Goal: Information Seeking & Learning: Understand process/instructions

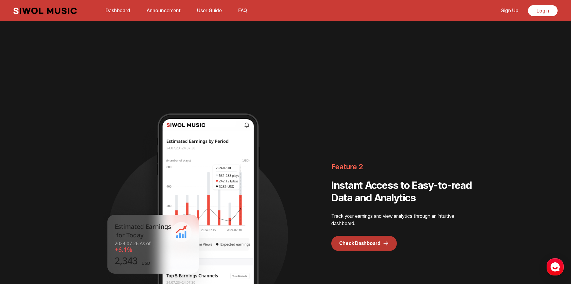
scroll to position [824, 0]
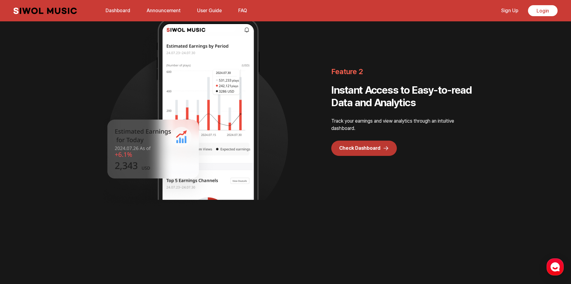
click at [517, 13] on link "Sign Up" at bounding box center [510, 10] width 24 height 13
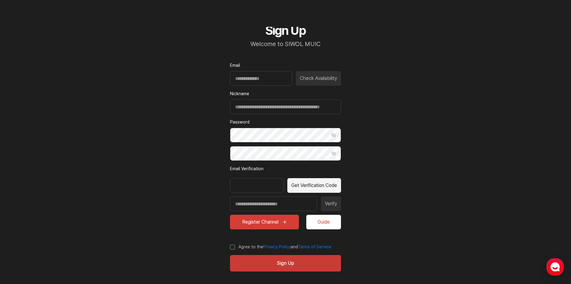
scroll to position [20, 0]
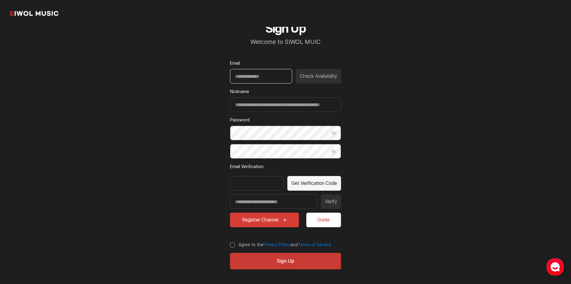
click at [271, 80] on input "Email" at bounding box center [261, 76] width 62 height 15
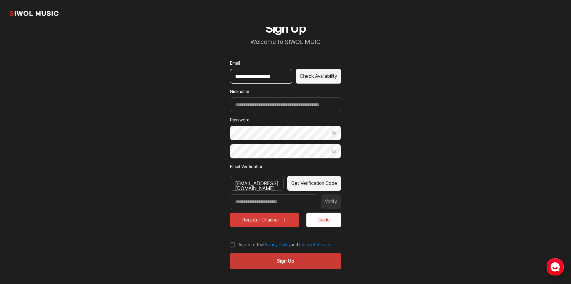
drag, startPoint x: 283, startPoint y: 77, endPoint x: 168, endPoint y: 73, distance: 115.2
click at [169, 74] on section "**********" at bounding box center [285, 132] width 571 height 305
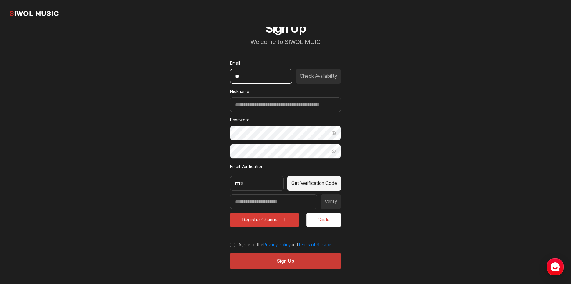
type input "*"
type input "**********"
click at [310, 79] on button "Check Availability" at bounding box center [318, 76] width 45 height 15
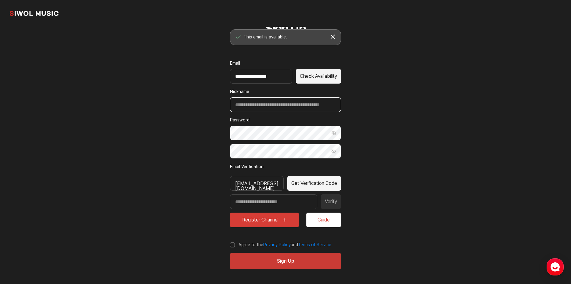
click at [263, 109] on input "Nickname" at bounding box center [285, 104] width 111 height 15
type input "*******"
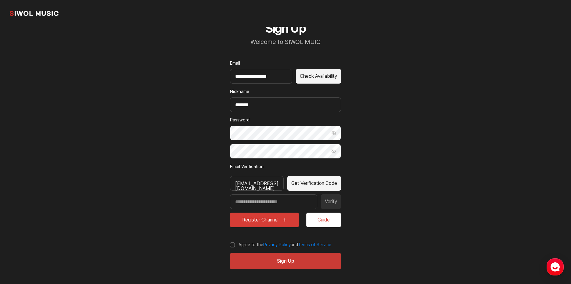
click at [378, 137] on section "**********" at bounding box center [285, 132] width 571 height 305
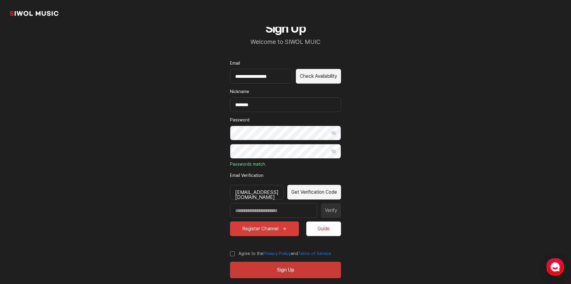
click at [332, 135] on button "Show Password" at bounding box center [334, 133] width 15 height 15
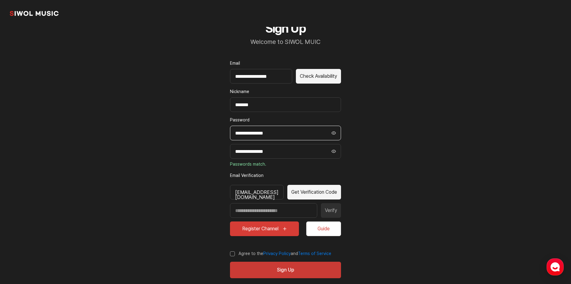
drag, startPoint x: 281, startPoint y: 131, endPoint x: 216, endPoint y: 128, distance: 65.4
click at [216, 128] on div "**********" at bounding box center [286, 149] width 140 height 287
click at [379, 150] on section "**********" at bounding box center [285, 137] width 571 height 314
drag, startPoint x: 292, startPoint y: 134, endPoint x: 213, endPoint y: 131, distance: 79.1
click at [213, 131] on section "**********" at bounding box center [285, 137] width 571 height 314
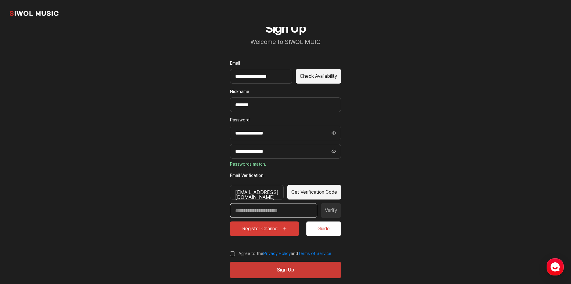
click at [278, 210] on input "Enter verification code" at bounding box center [273, 210] width 87 height 15
click at [304, 194] on button "Get Verification Code" at bounding box center [315, 192] width 54 height 15
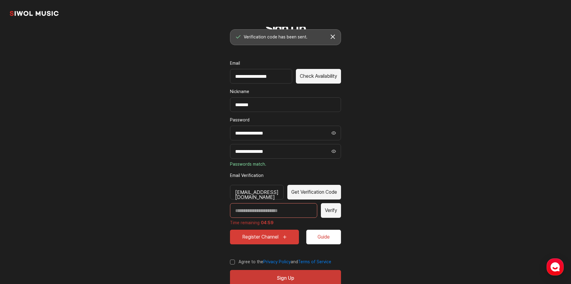
click at [292, 214] on input "Enter verification code" at bounding box center [273, 210] width 87 height 15
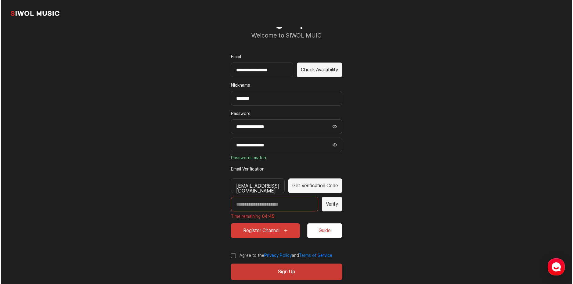
scroll to position [38, 0]
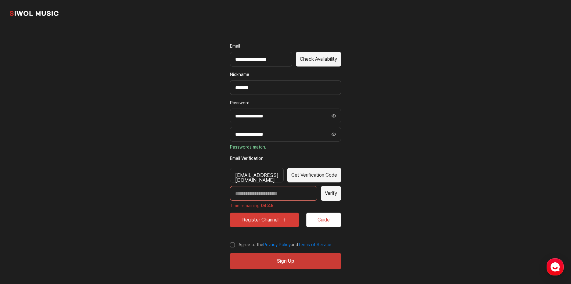
click at [279, 192] on input "Enter verification code" at bounding box center [273, 193] width 87 height 15
paste input "*****"
type input "*****"
click at [333, 196] on button "Verify" at bounding box center [331, 193] width 20 height 15
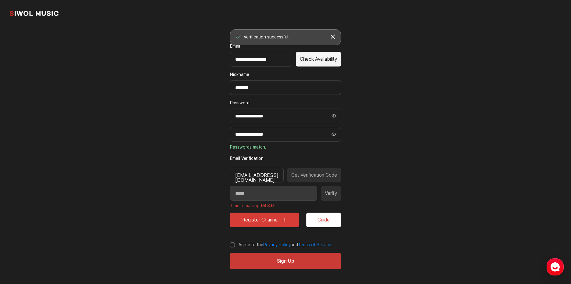
click at [257, 223] on button "Register Channel" at bounding box center [264, 220] width 69 height 15
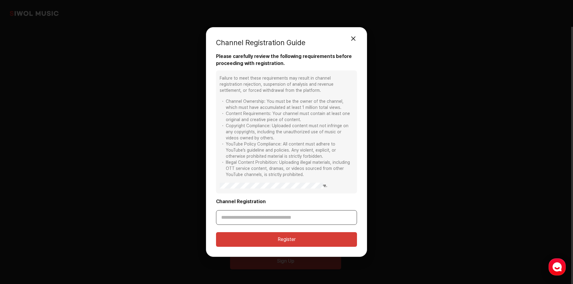
click at [270, 220] on input "Channel Registration" at bounding box center [286, 217] width 141 height 15
paste input "**********"
type input "**********"
click at [302, 235] on button "Register" at bounding box center [286, 239] width 141 height 15
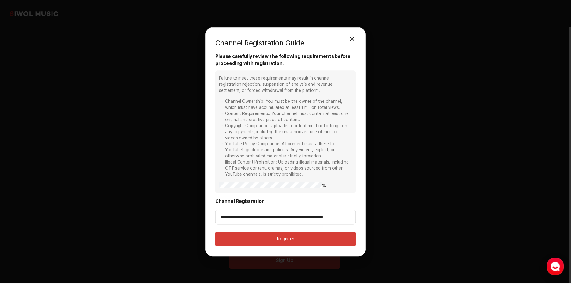
scroll to position [0, 0]
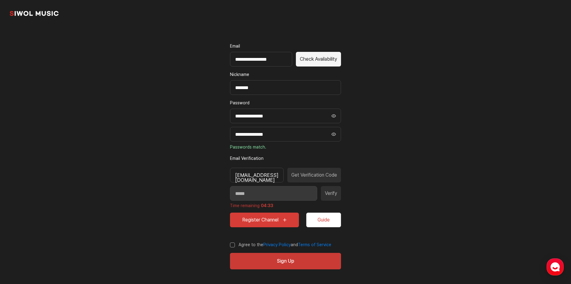
type input "*********"
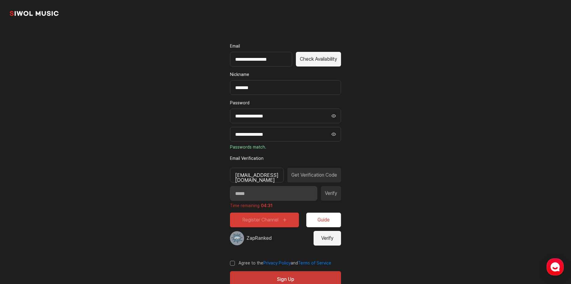
click at [331, 241] on button "Verify" at bounding box center [327, 238] width 27 height 15
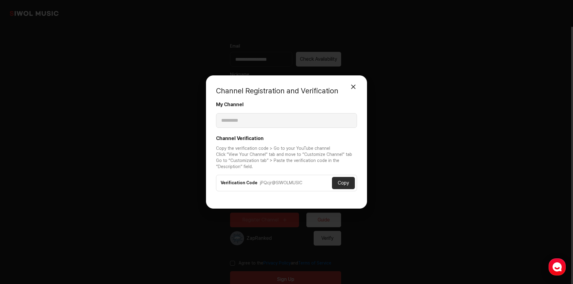
click at [352, 85] on button "Close Modal" at bounding box center [353, 87] width 12 height 12
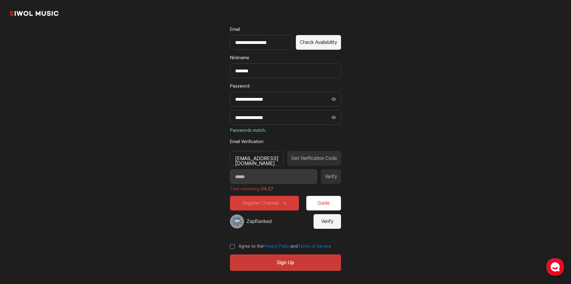
scroll to position [56, 0]
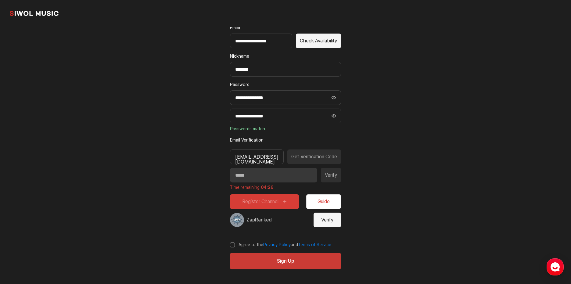
click at [231, 246] on label "Agree to the Privacy Policy and Terms of Service" at bounding box center [280, 245] width 101 height 6
click at [259, 261] on button "Sign Up" at bounding box center [285, 261] width 111 height 16
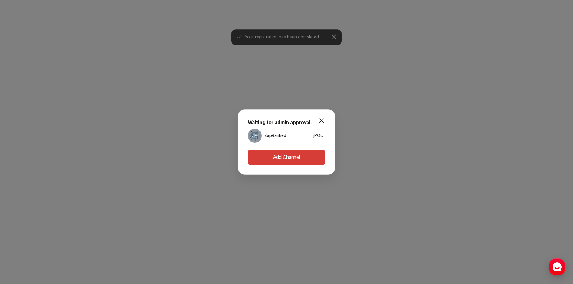
click at [324, 121] on button "modal.close" at bounding box center [322, 120] width 12 height 12
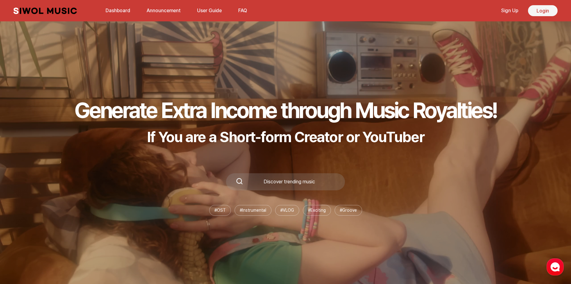
click at [542, 13] on link "Login" at bounding box center [543, 10] width 30 height 11
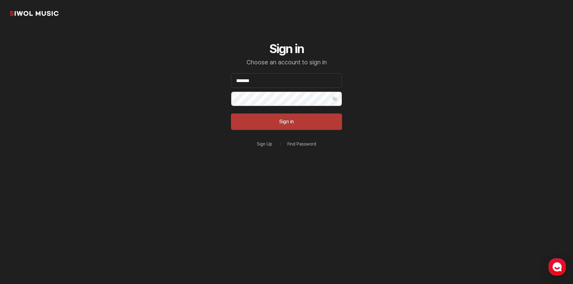
click at [299, 122] on button "Sign in" at bounding box center [286, 122] width 111 height 16
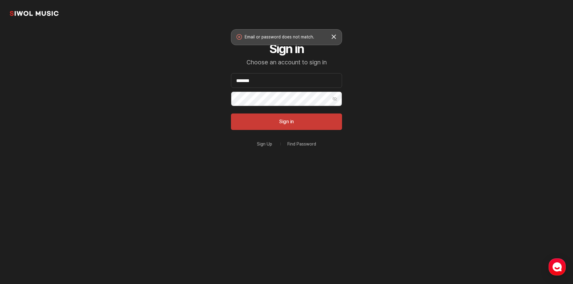
click at [339, 98] on button "Show Password" at bounding box center [335, 99] width 15 height 15
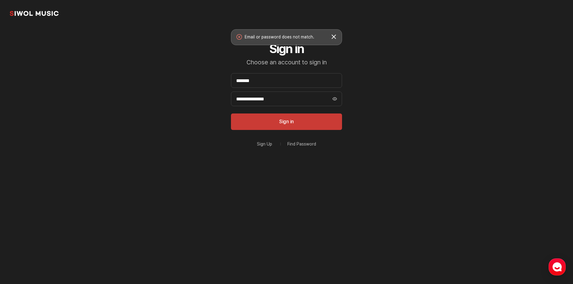
click at [337, 99] on button "Show Password" at bounding box center [335, 99] width 15 height 15
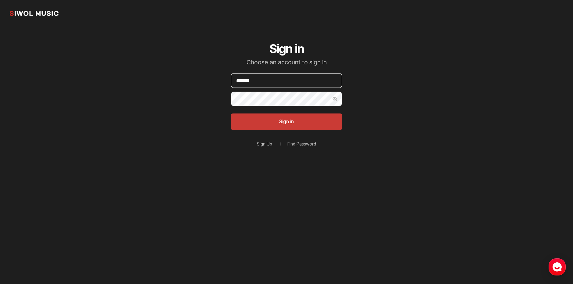
drag, startPoint x: 258, startPoint y: 80, endPoint x: 209, endPoint y: 69, distance: 49.9
click at [208, 72] on section "Siwol Music Sign in Choose an account to sign in Email ******* Password Show Pa…" at bounding box center [286, 97] width 573 height 195
type input "**********"
click at [297, 119] on button "Sign in" at bounding box center [286, 122] width 111 height 16
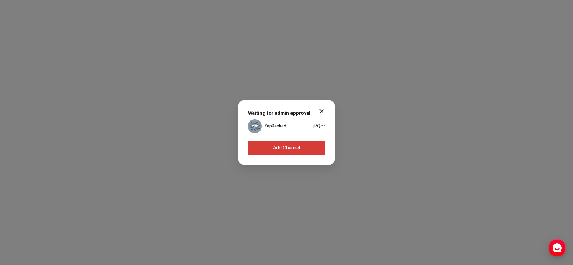
click at [294, 125] on div "ZapRanked jPQcjr" at bounding box center [287, 126] width 78 height 14
click at [251, 121] on img at bounding box center [255, 126] width 14 height 14
click at [315, 126] on span "jPQcjr" at bounding box center [320, 126] width 12 height 5
click at [321, 115] on button "modal.close" at bounding box center [322, 111] width 12 height 12
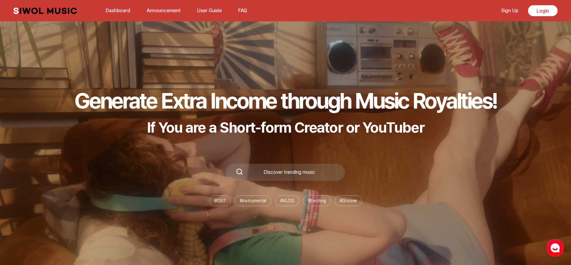
click at [125, 10] on link "Dashboard" at bounding box center [118, 10] width 32 height 13
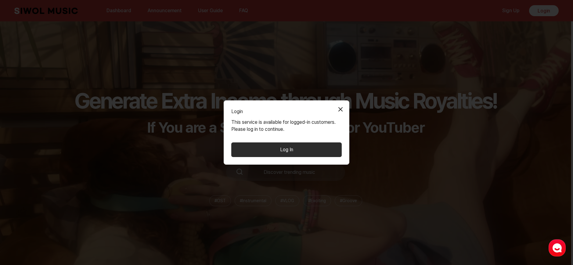
click at [342, 110] on button "Close Modal" at bounding box center [341, 109] width 12 height 12
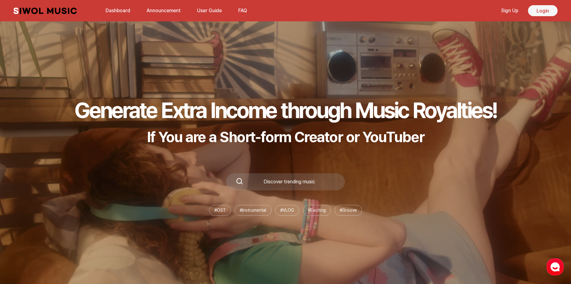
click at [539, 11] on link "Login" at bounding box center [543, 10] width 30 height 11
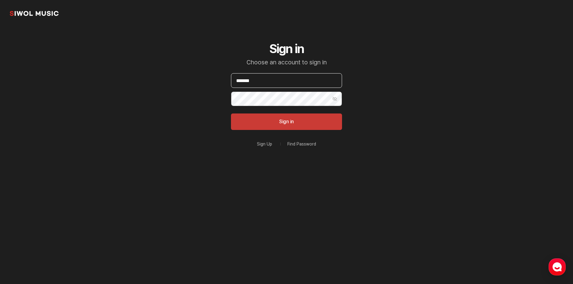
click at [289, 81] on input "*******" at bounding box center [286, 80] width 111 height 15
click at [270, 80] on input "*******" at bounding box center [286, 80] width 111 height 15
type input "**********"
click at [300, 124] on button "Sign in" at bounding box center [286, 122] width 111 height 16
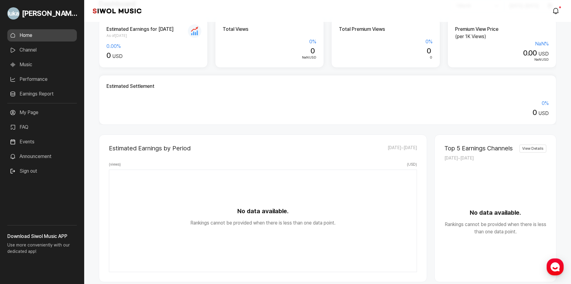
scroll to position [45, 0]
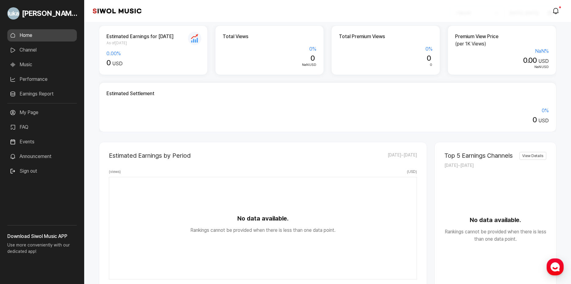
click at [33, 92] on link "Earnings Report" at bounding box center [42, 94] width 70 height 12
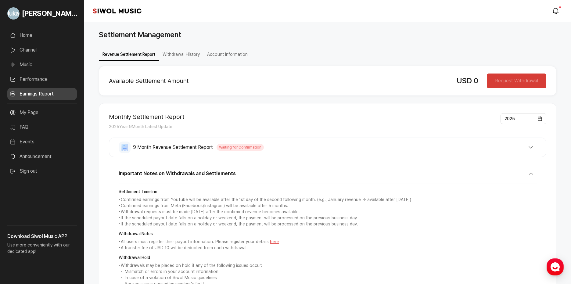
click at [35, 55] on link "Channel" at bounding box center [42, 50] width 70 height 12
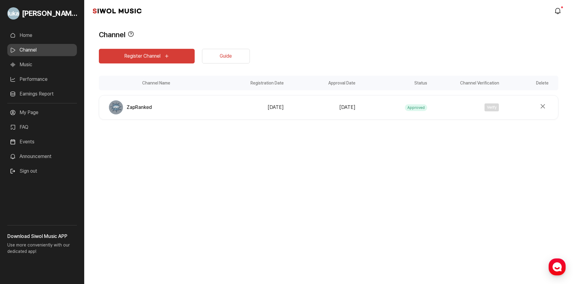
click at [34, 94] on link "Earnings Report" at bounding box center [42, 94] width 70 height 12
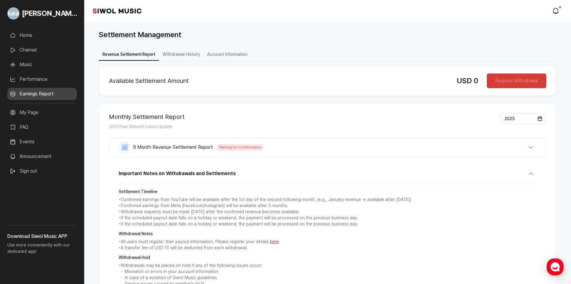
click at [35, 56] on ul "Home Channel Music Performance Earnings Report More" at bounding box center [42, 66] width 70 height 74
click at [35, 49] on link "Channel" at bounding box center [42, 50] width 70 height 12
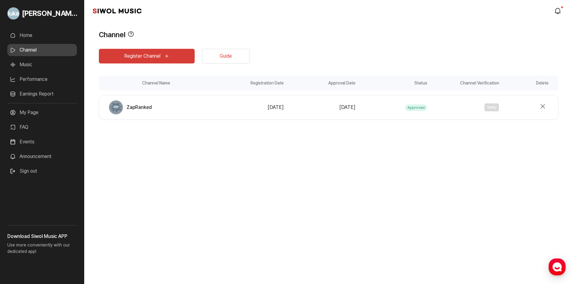
click at [34, 40] on link "Home" at bounding box center [42, 35] width 70 height 12
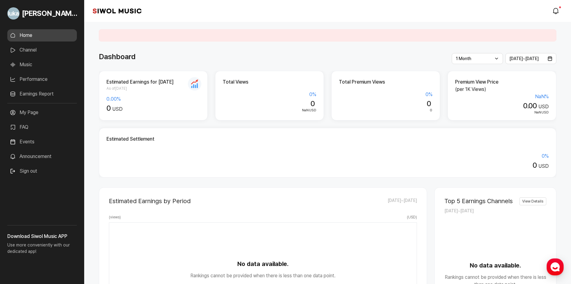
click at [33, 66] on link "Music" at bounding box center [42, 65] width 70 height 12
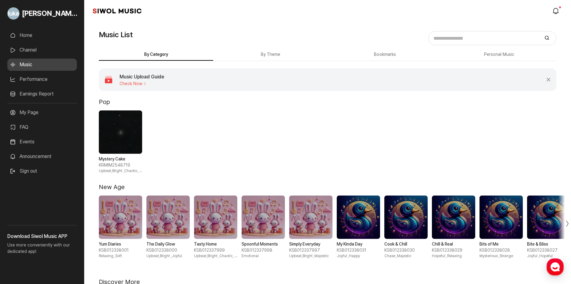
click at [275, 60] on button "By Theme" at bounding box center [270, 55] width 114 height 12
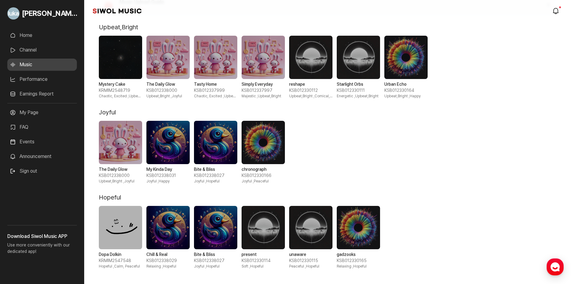
scroll to position [61, 0]
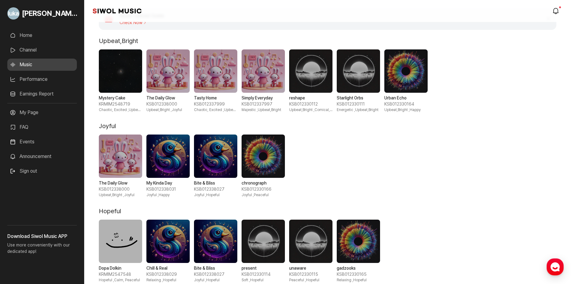
click at [111, 71] on span "1 / 7" at bounding box center [120, 70] width 43 height 43
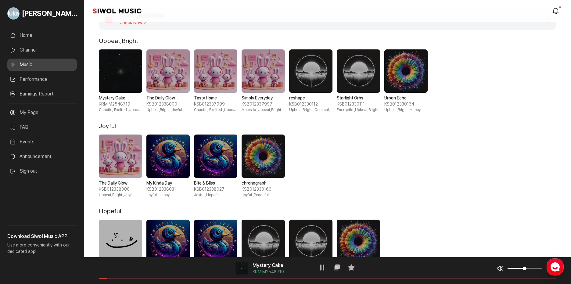
click at [182, 281] on div "음악 플레이어 Mystery Cake KRMIM2548719 재생 복사 즐겨찾기 음악 볼륨 조절 음원 길이" at bounding box center [327, 270] width 487 height 27
click at [183, 279] on div "음악 플레이어 Mystery Cake KRMIM2548719 재생 복사 즐겨찾기 음악 볼륨 조절 음원 길이" at bounding box center [327, 270] width 487 height 27
click at [183, 279] on span at bounding box center [328, 278] width 458 height 1
click at [321, 270] on icon at bounding box center [322, 267] width 7 height 7
click at [161, 62] on span "2 / 7" at bounding box center [168, 70] width 43 height 43
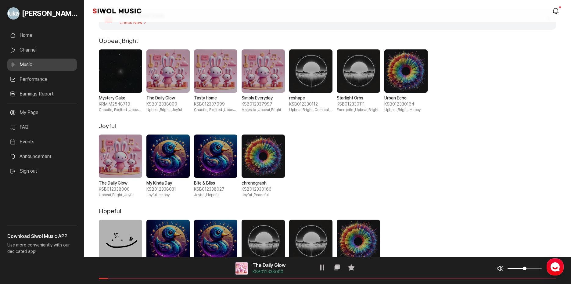
click at [244, 279] on div "음악 플레이어 The Daily Glow KSB012338000 재생 복사 즐겨찾기 음악 볼륨 조절 음원 길이" at bounding box center [327, 270] width 487 height 27
click at [244, 279] on span at bounding box center [328, 278] width 458 height 1
click at [517, 269] on div "음악 볼륨 조절" at bounding box center [519, 268] width 45 height 7
click at [517, 269] on span "볼륨 조절" at bounding box center [512, 268] width 9 height 1
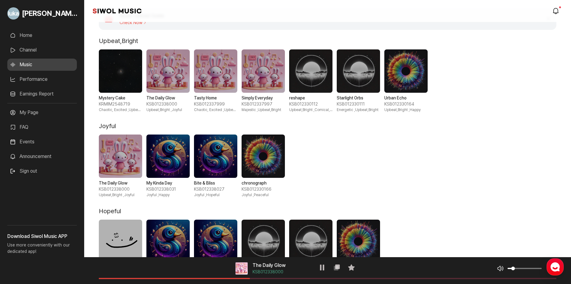
click at [513, 269] on span "볼륨 조절" at bounding box center [510, 268] width 5 height 1
click at [220, 72] on span "3 / 7" at bounding box center [215, 70] width 43 height 43
click at [230, 277] on div "음악 플레이어 Tasty Home KSB012337999 재생 복사 즐겨찾기 음악 볼륨 조절 음원 길이" at bounding box center [327, 270] width 487 height 27
click at [230, 280] on div "음악 플레이어 Tasty Home KSB012337999 재생 복사 즐겨찾기 음악 볼륨 조절 음원 길이" at bounding box center [327, 270] width 487 height 27
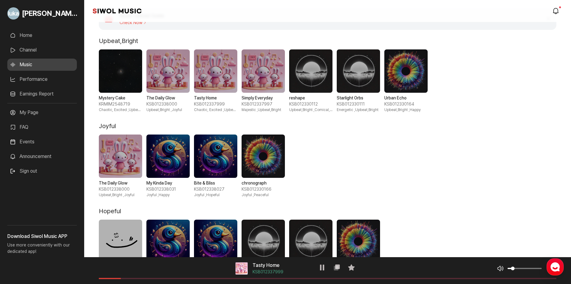
click at [229, 279] on span at bounding box center [328, 278] width 458 height 1
click at [313, 75] on span "5 / 7" at bounding box center [310, 70] width 43 height 43
click at [401, 75] on span "7 / 7" at bounding box center [406, 70] width 43 height 43
click at [357, 84] on span "6 / 7" at bounding box center [358, 70] width 43 height 43
click at [200, 279] on div "음악 플레이어 Starlight Orbs KSB012330111 재생 복사 즐겨찾기 음악 볼륨 조절 음원 길이" at bounding box center [327, 270] width 487 height 27
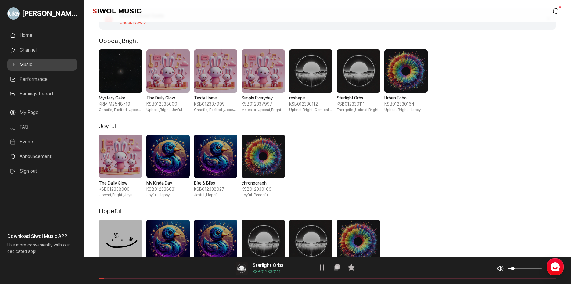
click at [198, 280] on div "음악 플레이어 Starlight Orbs KSB012330111 재생 복사 즐겨찾기 음악 볼륨 조절 음원 길이" at bounding box center [327, 270] width 487 height 27
click at [196, 279] on span at bounding box center [328, 278] width 458 height 1
click at [321, 269] on icon at bounding box center [322, 267] width 7 height 7
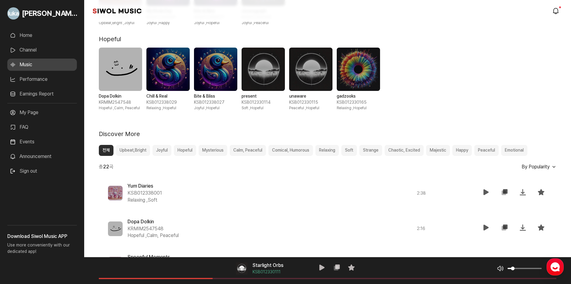
scroll to position [214, 0]
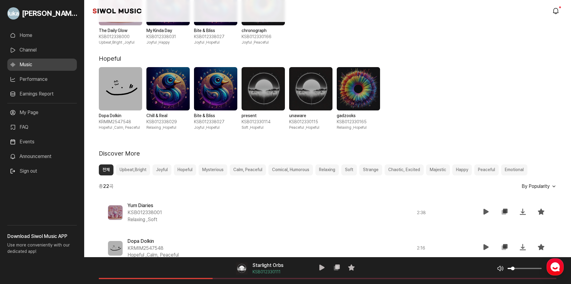
click at [70, 91] on link "Earnings Report" at bounding box center [42, 94] width 70 height 12
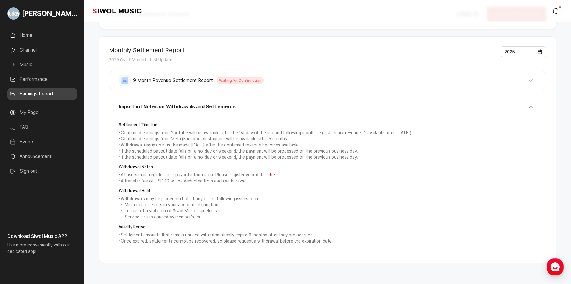
scroll to position [77, 0]
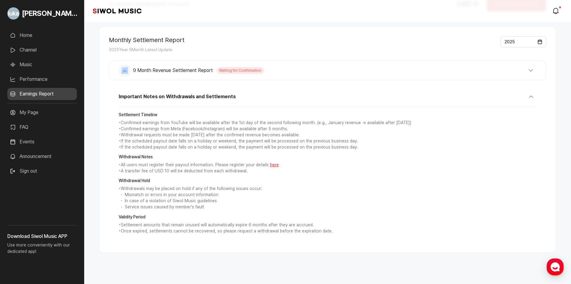
click at [61, 107] on link "My Page" at bounding box center [42, 113] width 70 height 12
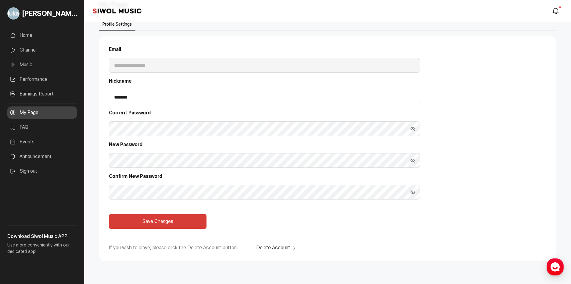
scroll to position [31, 0]
click at [558, 9] on icon "modal.notifications" at bounding box center [556, 10] width 7 height 7
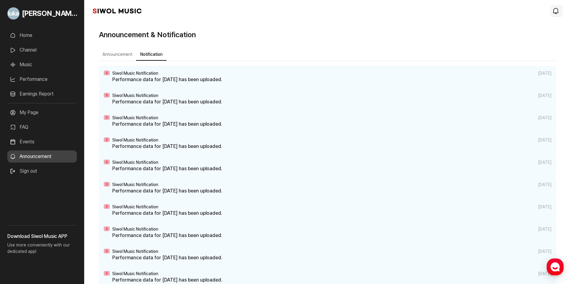
click at [557, 9] on icon "modal.notifications" at bounding box center [556, 10] width 7 height 7
click at [125, 56] on button "Announcement" at bounding box center [117, 55] width 37 height 12
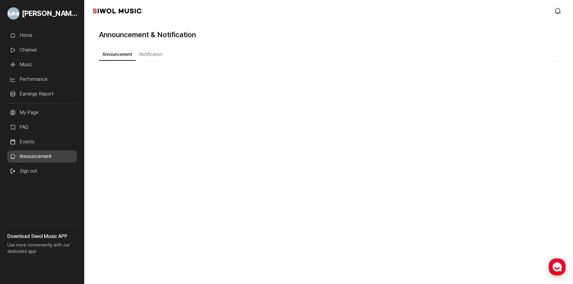
click at [37, 125] on link "FAQ" at bounding box center [42, 127] width 70 height 12
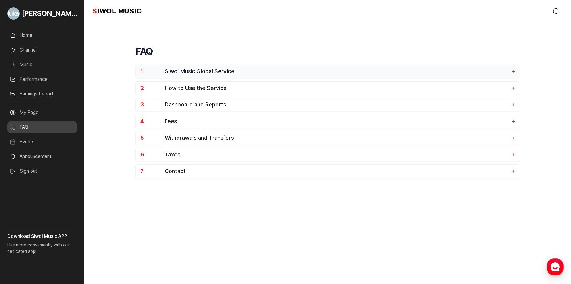
click at [223, 73] on span "Siwol Music Global Service" at bounding box center [337, 71] width 344 height 7
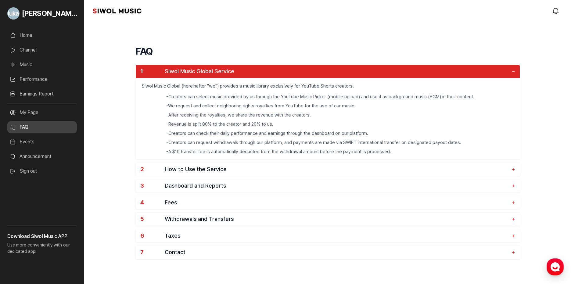
click at [227, 76] on button "1 Siwol Music Global Service −" at bounding box center [328, 71] width 384 height 13
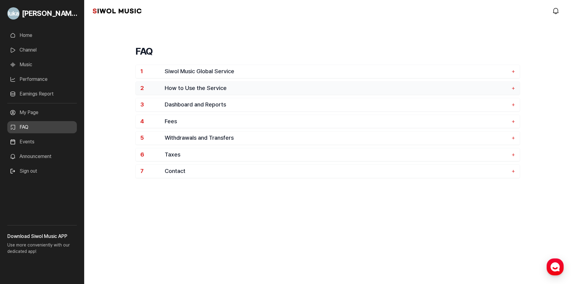
click at [240, 91] on span "How to Use the Service" at bounding box center [337, 88] width 344 height 7
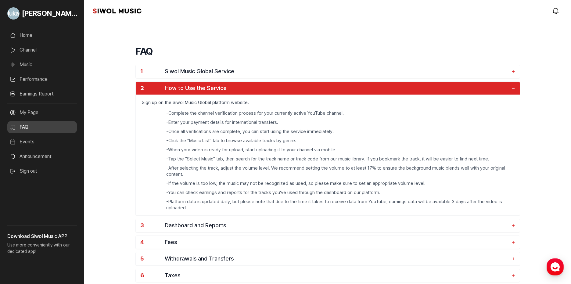
click at [239, 92] on button "2 How to Use the Service −" at bounding box center [328, 88] width 384 height 13
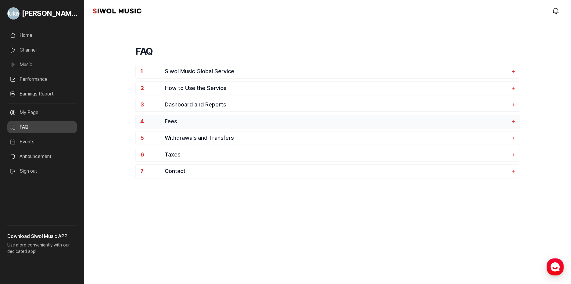
click at [234, 125] on button "4 Fees +" at bounding box center [328, 121] width 384 height 13
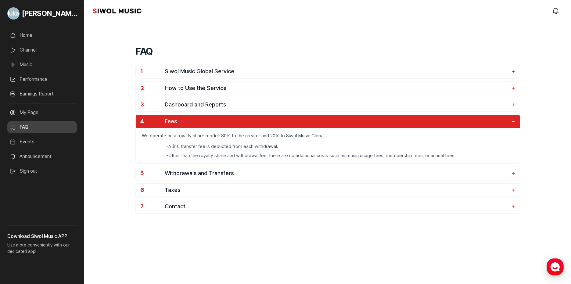
click at [234, 123] on span "Fees" at bounding box center [337, 121] width 344 height 7
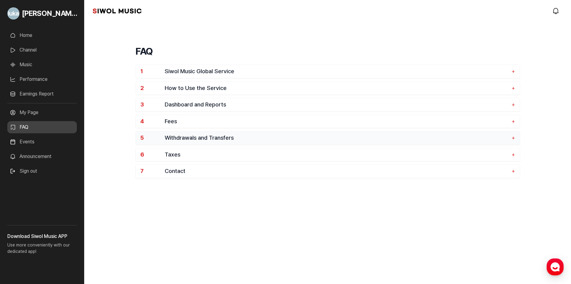
click at [232, 137] on span "Withdrawals and Transfers" at bounding box center [337, 138] width 344 height 7
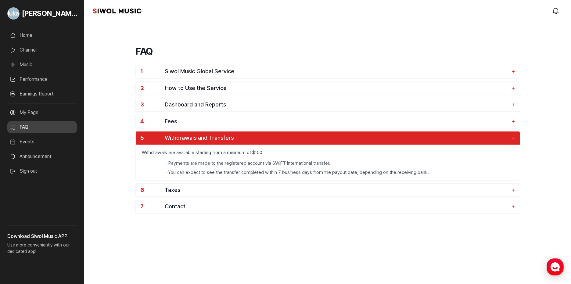
click at [234, 136] on span "Withdrawals and Transfers" at bounding box center [337, 138] width 344 height 7
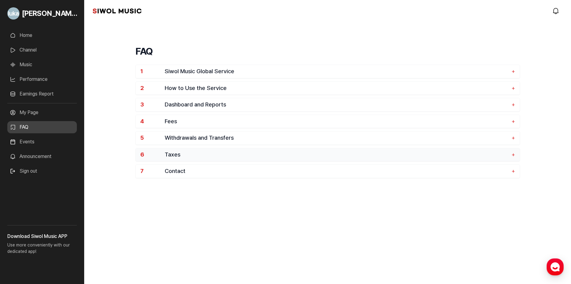
click at [232, 151] on button "6 Taxes +" at bounding box center [328, 154] width 384 height 13
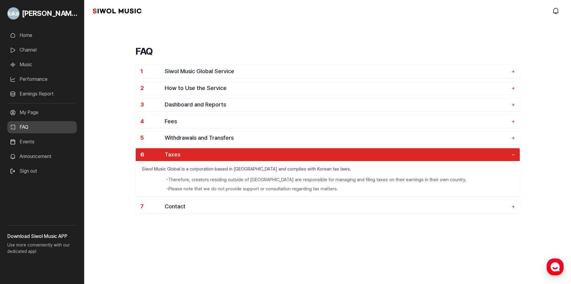
click at [237, 154] on span "Taxes" at bounding box center [337, 154] width 344 height 7
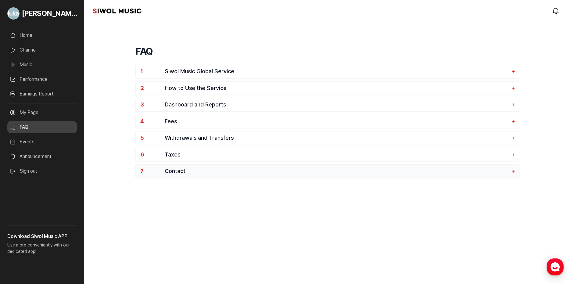
click at [241, 169] on span "Contact" at bounding box center [337, 171] width 344 height 7
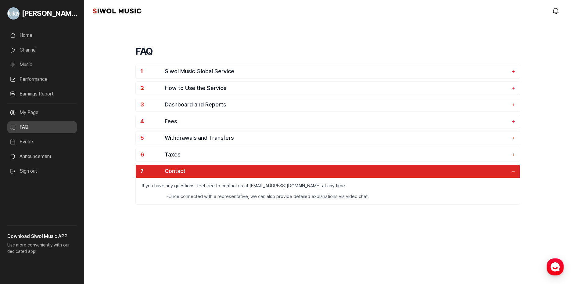
click at [241, 169] on span "Contact" at bounding box center [337, 171] width 344 height 7
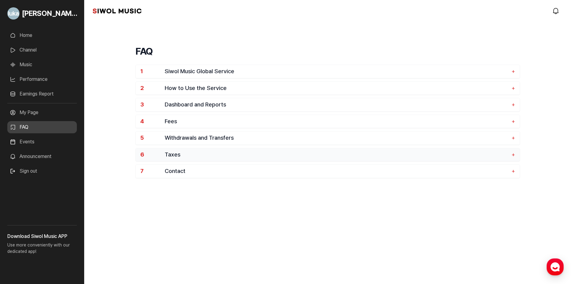
click at [244, 158] on button "6 Taxes +" at bounding box center [328, 154] width 384 height 13
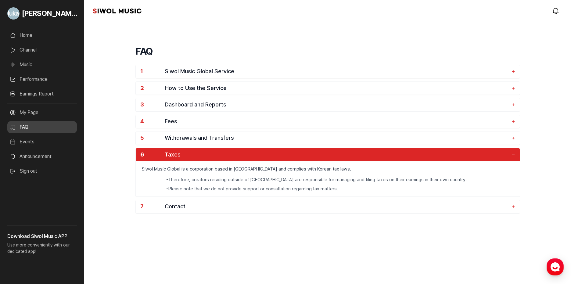
click at [244, 158] on button "6 Taxes −" at bounding box center [328, 154] width 384 height 13
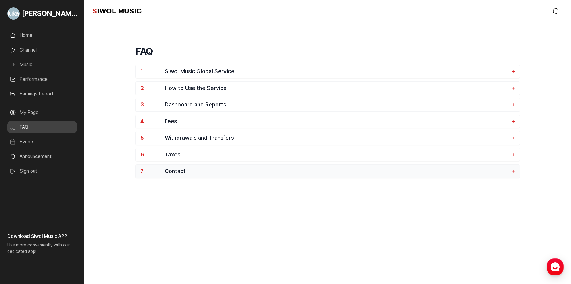
click at [243, 174] on span "Contact" at bounding box center [337, 171] width 344 height 7
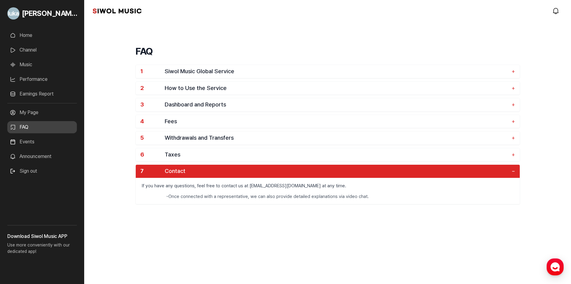
click at [244, 173] on span "Contact" at bounding box center [337, 171] width 344 height 7
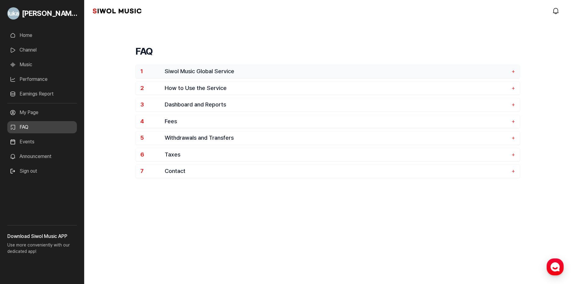
click at [275, 75] on button "1 Siwol Music Global Service +" at bounding box center [328, 71] width 384 height 13
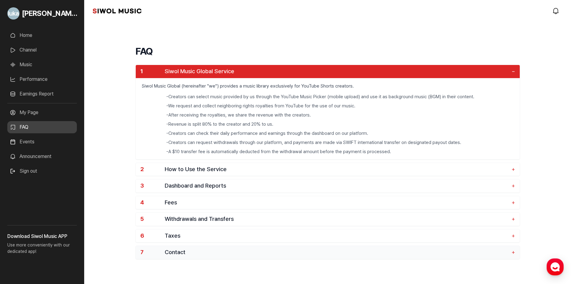
click at [213, 249] on button "7 Contact +" at bounding box center [328, 252] width 384 height 13
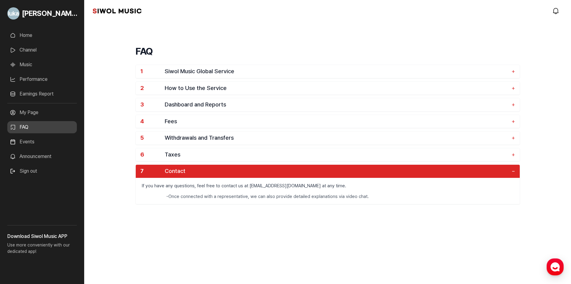
click at [226, 165] on button "7 Contact −" at bounding box center [328, 171] width 384 height 13
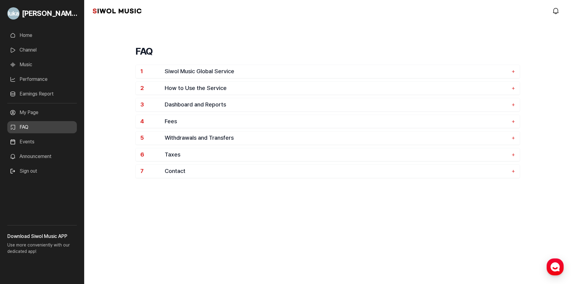
click at [34, 39] on link "Home" at bounding box center [42, 35] width 70 height 12
